Goal: Transaction & Acquisition: Download file/media

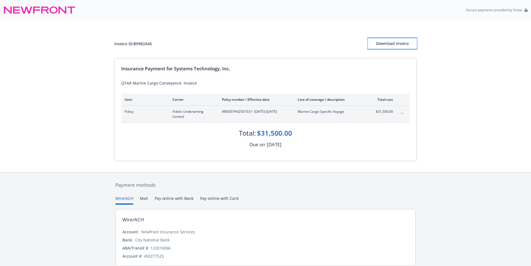
click at [384, 45] on div "Download Invoice" at bounding box center [392, 43] width 49 height 11
